Goal: Task Accomplishment & Management: Manage account settings

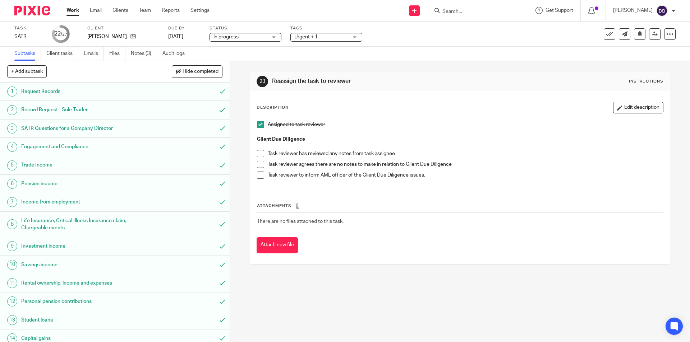
scroll to position [215, 0]
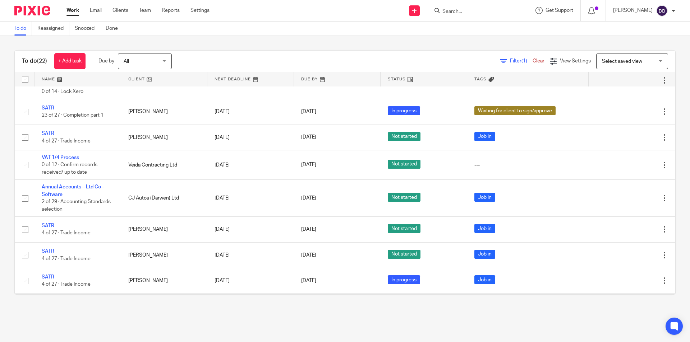
scroll to position [448, 0]
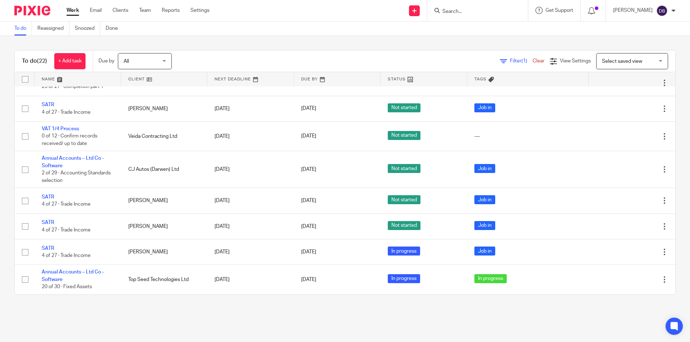
click at [77, 11] on link "Work" at bounding box center [72, 10] width 13 height 7
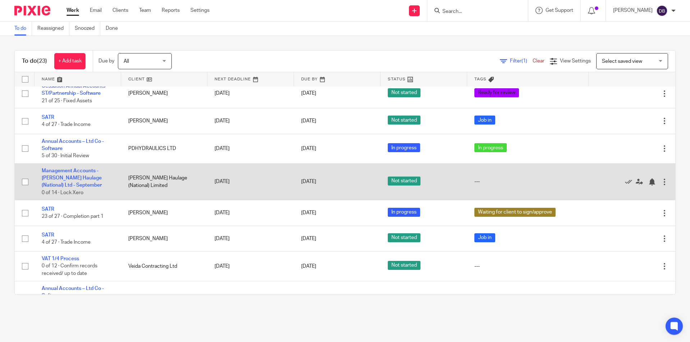
scroll to position [371, 0]
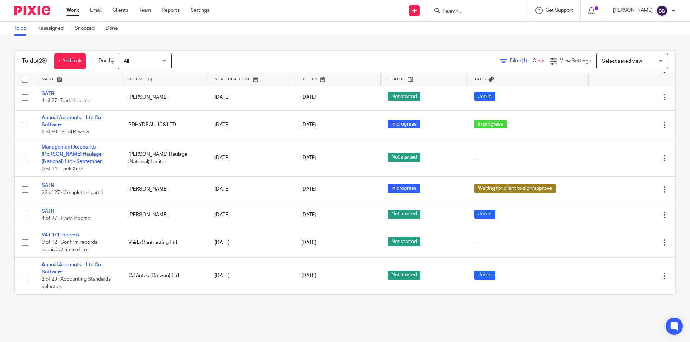
click at [400, 56] on div "Filter (1) Clear View Settings View Settings (1) Filters Clear Save Manage save…" at bounding box center [429, 61] width 491 height 16
click at [405, 59] on div "Filter (1) Clear View Settings View Settings (1) Filters Clear Save Manage save…" at bounding box center [429, 61] width 491 height 16
click at [73, 11] on link "Work" at bounding box center [72, 10] width 13 height 7
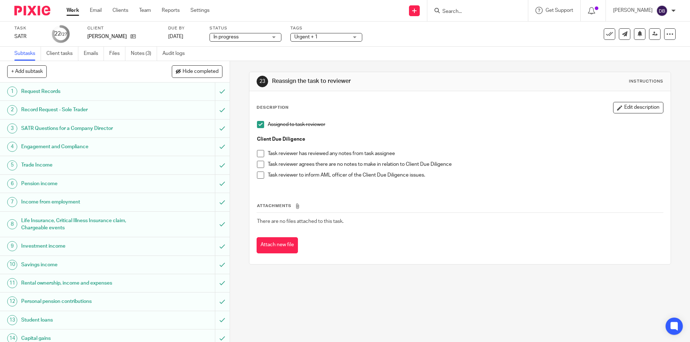
scroll to position [215, 0]
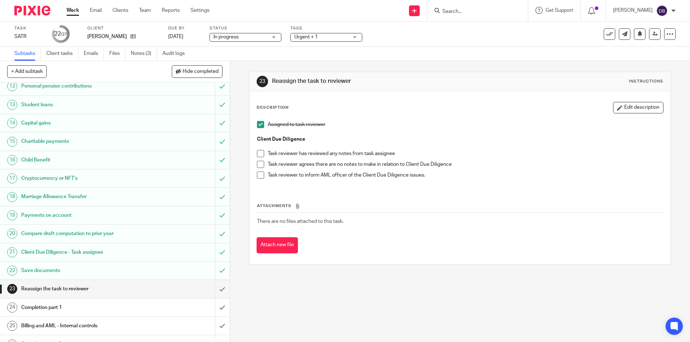
click at [260, 163] on span at bounding box center [260, 164] width 7 height 7
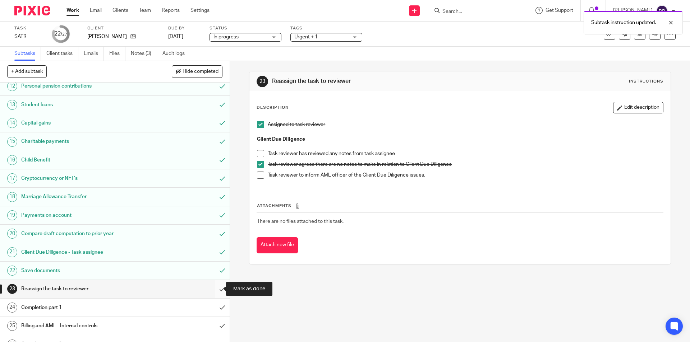
click at [216, 287] on input "submit" at bounding box center [114, 289] width 229 height 18
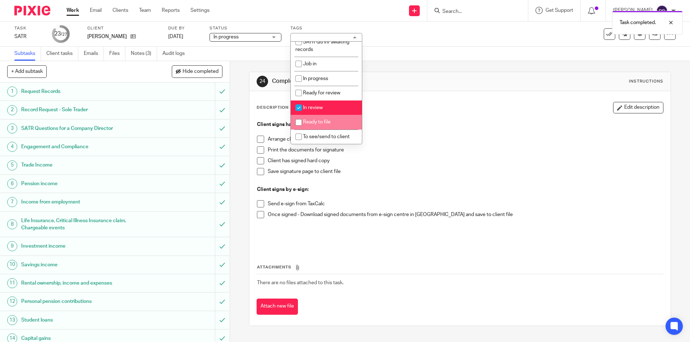
scroll to position [48, 0]
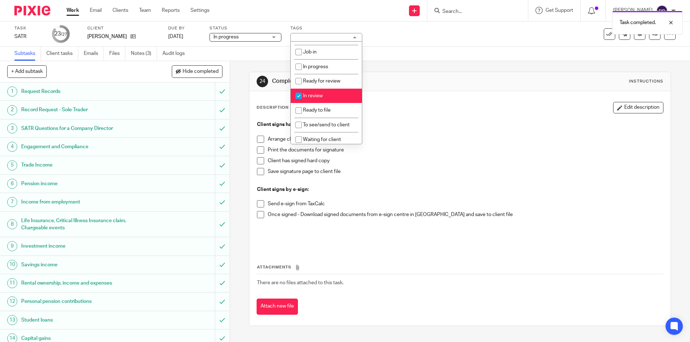
click at [325, 92] on li "In review" at bounding box center [326, 96] width 71 height 15
checkbox input "false"
click at [300, 99] on input "checkbox" at bounding box center [299, 101] width 14 height 14
checkbox input "true"
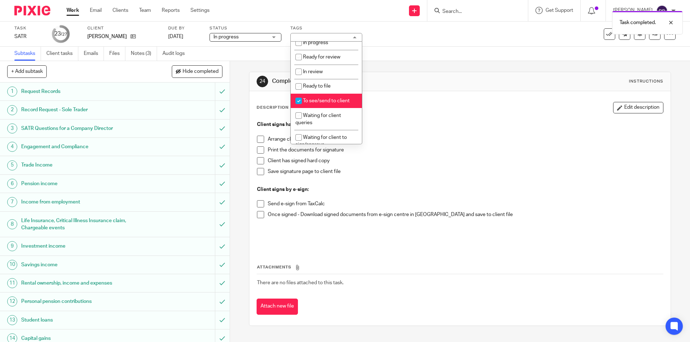
click at [241, 144] on div "24 Completion part 1 Instructions Description Edit description Client signs har…" at bounding box center [460, 201] width 460 height 281
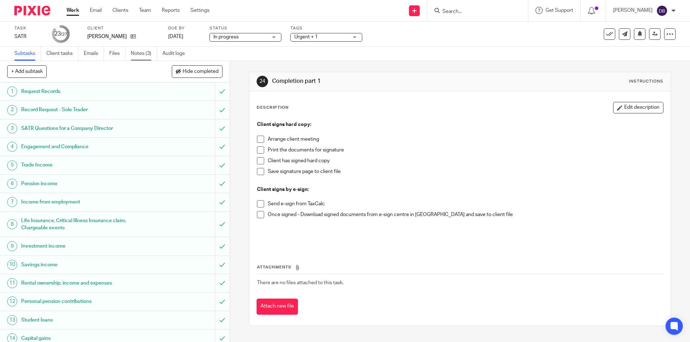
click at [141, 56] on link "Notes (3)" at bounding box center [144, 54] width 26 height 14
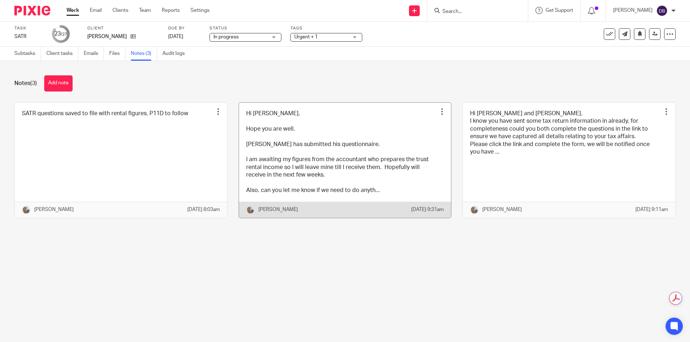
click at [343, 154] on link at bounding box center [345, 160] width 212 height 115
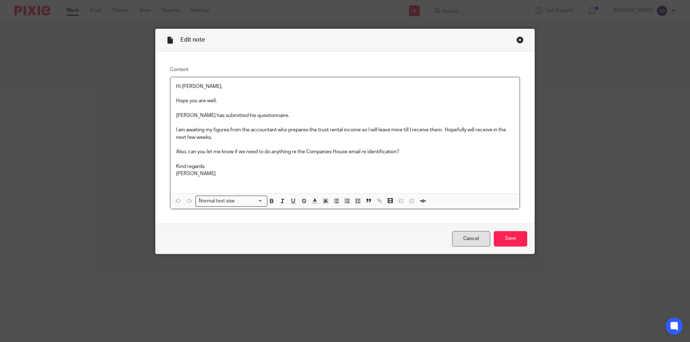
click at [454, 241] on link "Cancel" at bounding box center [471, 238] width 38 height 15
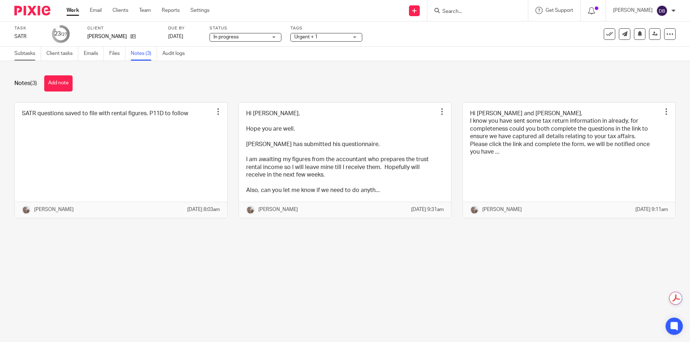
click at [22, 55] on link "Subtasks" at bounding box center [27, 54] width 27 height 14
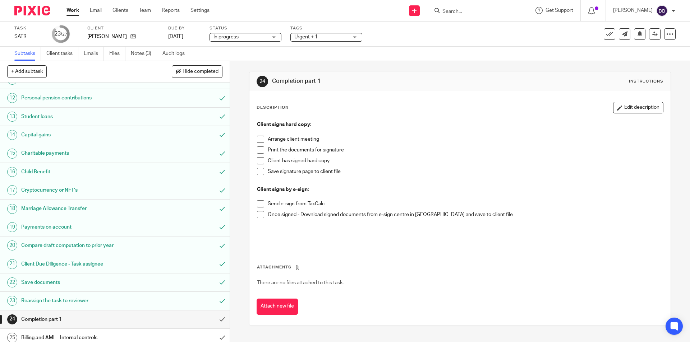
scroll to position [246, 0]
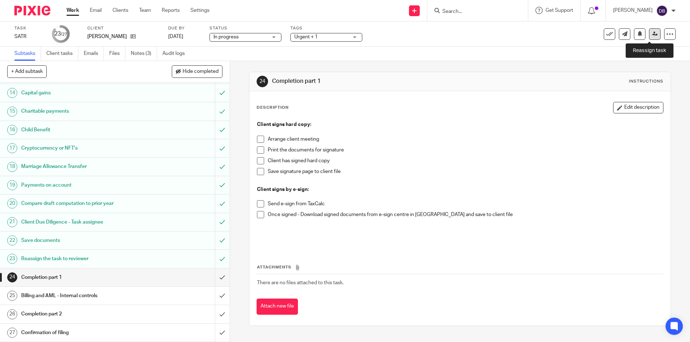
click at [652, 32] on icon at bounding box center [654, 33] width 5 height 5
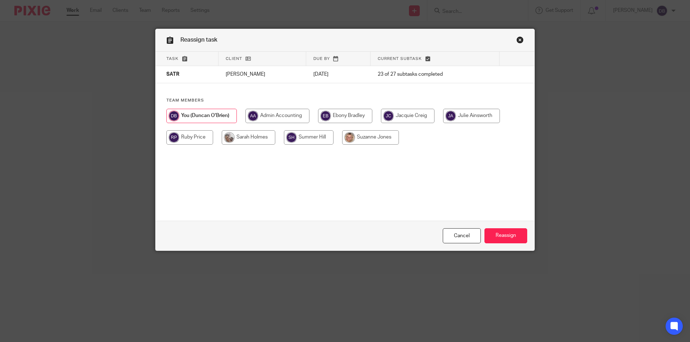
click at [196, 140] on input "radio" at bounding box center [189, 137] width 47 height 14
radio input "true"
click at [500, 234] on input "Reassign" at bounding box center [505, 235] width 43 height 15
